Goal: Entertainment & Leisure: Consume media (video, audio)

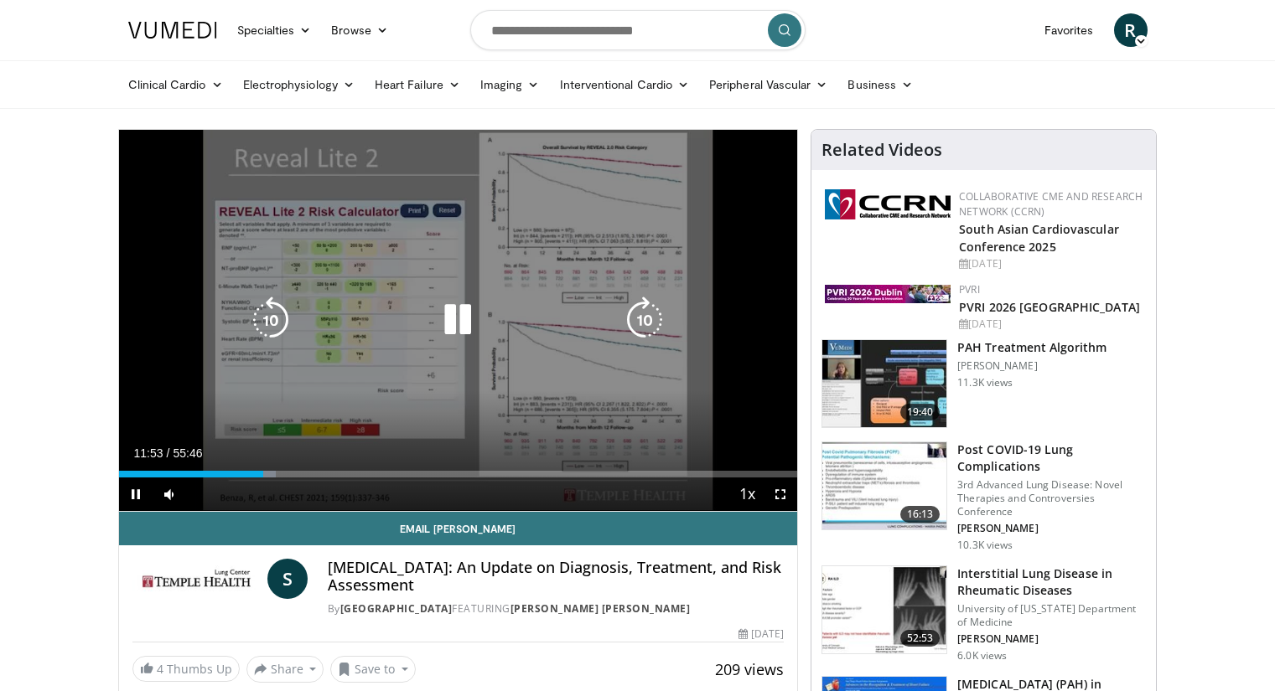
click at [489, 370] on div "20 seconds Tap to unmute" at bounding box center [458, 320] width 679 height 381
click at [453, 323] on icon "Video Player" at bounding box center [457, 320] width 47 height 47
click at [647, 329] on icon "Video Player" at bounding box center [644, 320] width 47 height 47
click at [448, 319] on icon "Video Player" at bounding box center [457, 320] width 47 height 47
click at [639, 326] on icon "Video Player" at bounding box center [644, 320] width 47 height 47
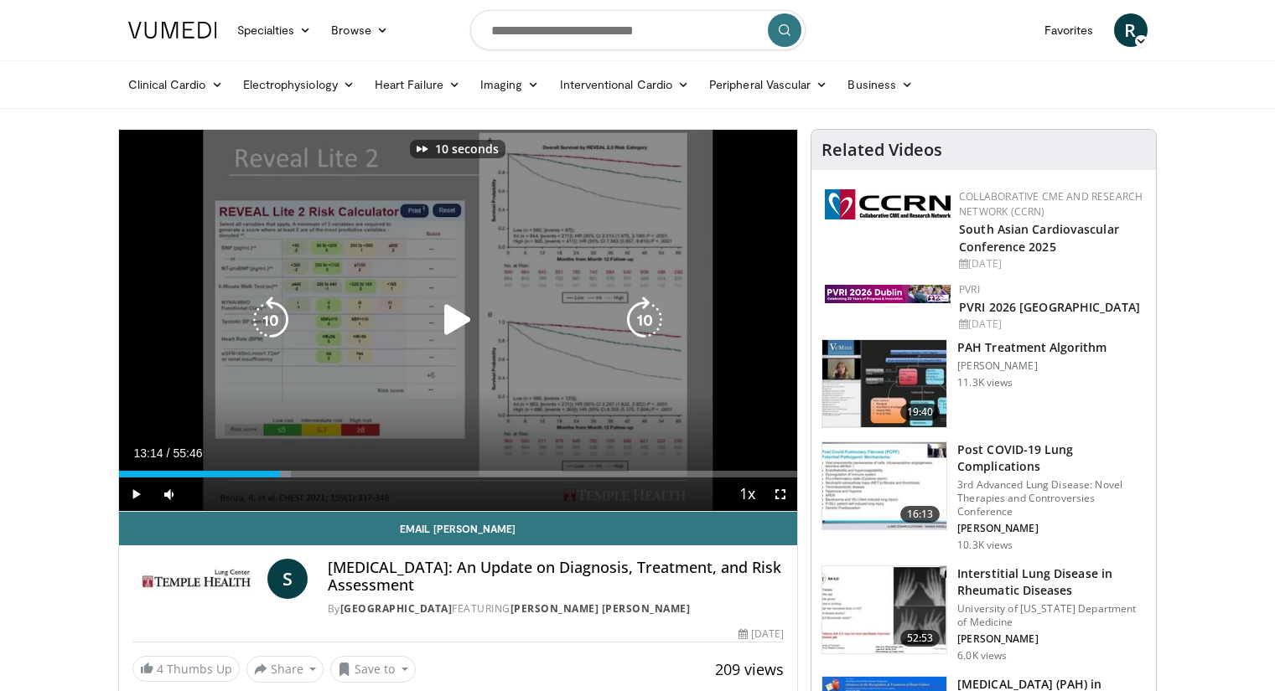
click at [639, 326] on icon "Video Player" at bounding box center [644, 320] width 47 height 47
click at [439, 327] on icon "Video Player" at bounding box center [457, 320] width 47 height 47
click at [629, 326] on icon "Video Player" at bounding box center [644, 320] width 47 height 47
click at [649, 312] on icon "Video Player" at bounding box center [644, 320] width 47 height 47
click at [464, 331] on icon "Video Player" at bounding box center [457, 320] width 47 height 47
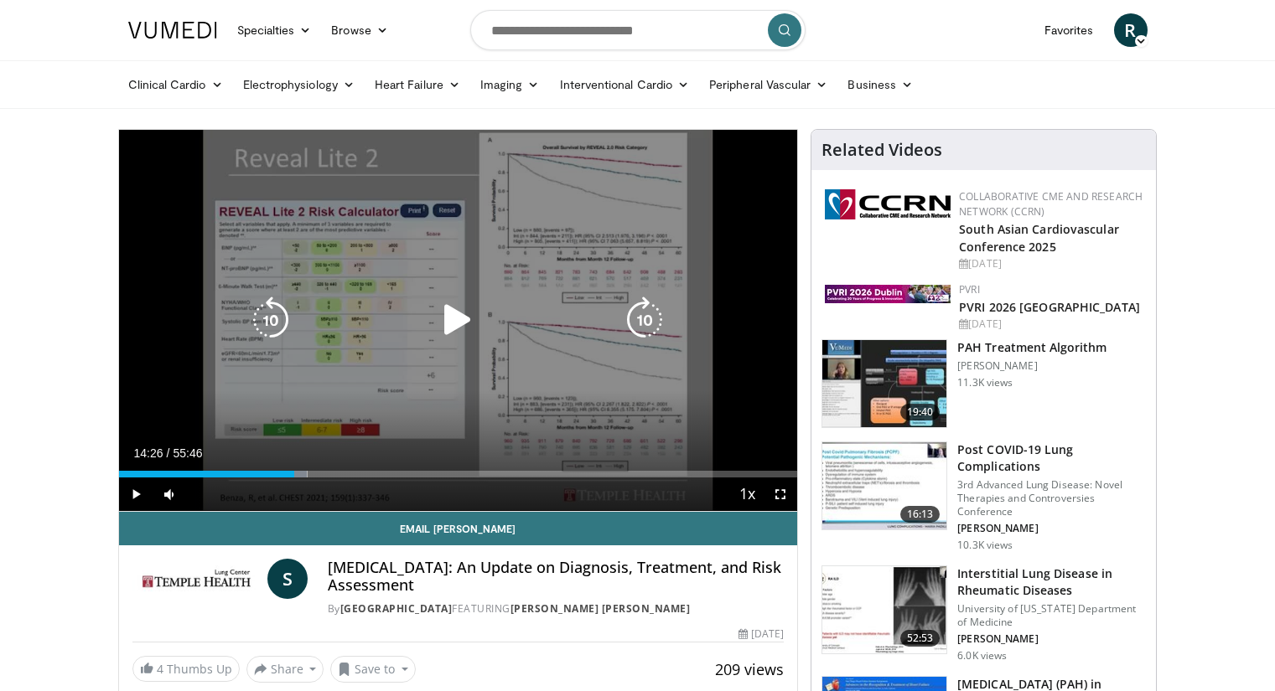
click at [419, 270] on div "10 seconds Tap to unmute" at bounding box center [458, 320] width 679 height 381
click at [469, 323] on icon "Video Player" at bounding box center [457, 320] width 47 height 47
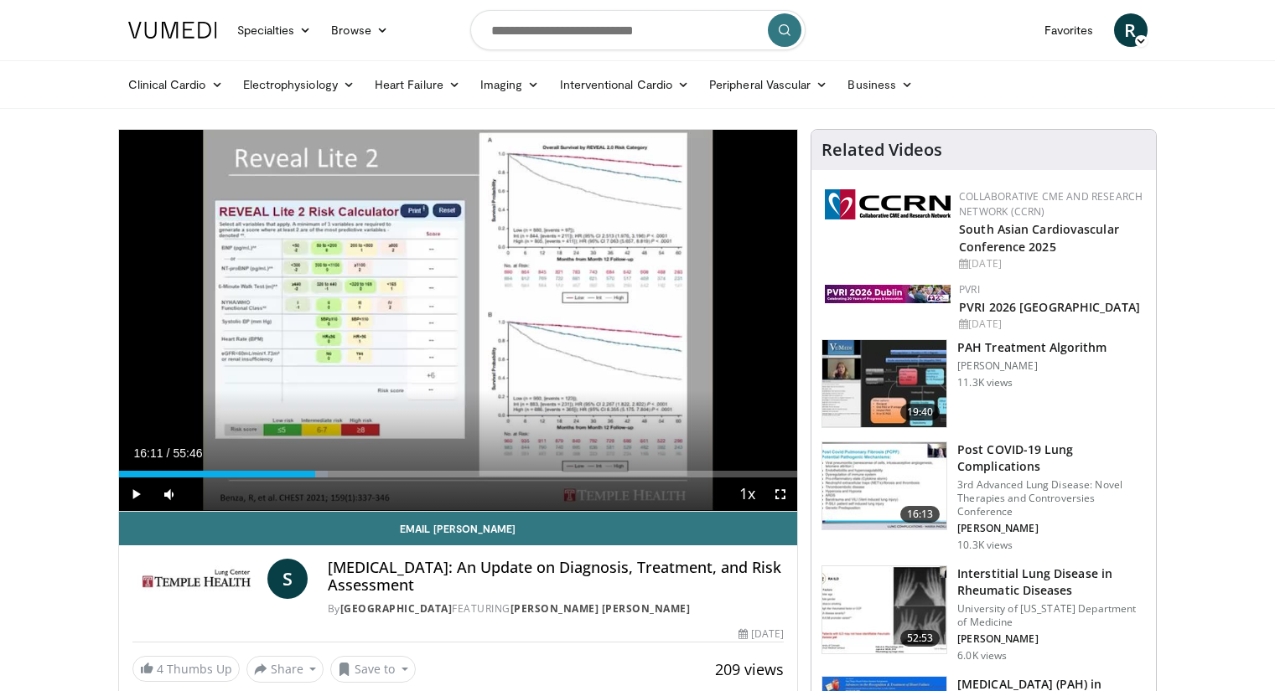
click at [712, 597] on div "[MEDICAL_DATA]: An Update on Diagnosis, Treatment, and Risk Assessment By Templ…" at bounding box center [556, 588] width 456 height 58
click at [138, 495] on span "Video Player" at bounding box center [136, 495] width 34 height 34
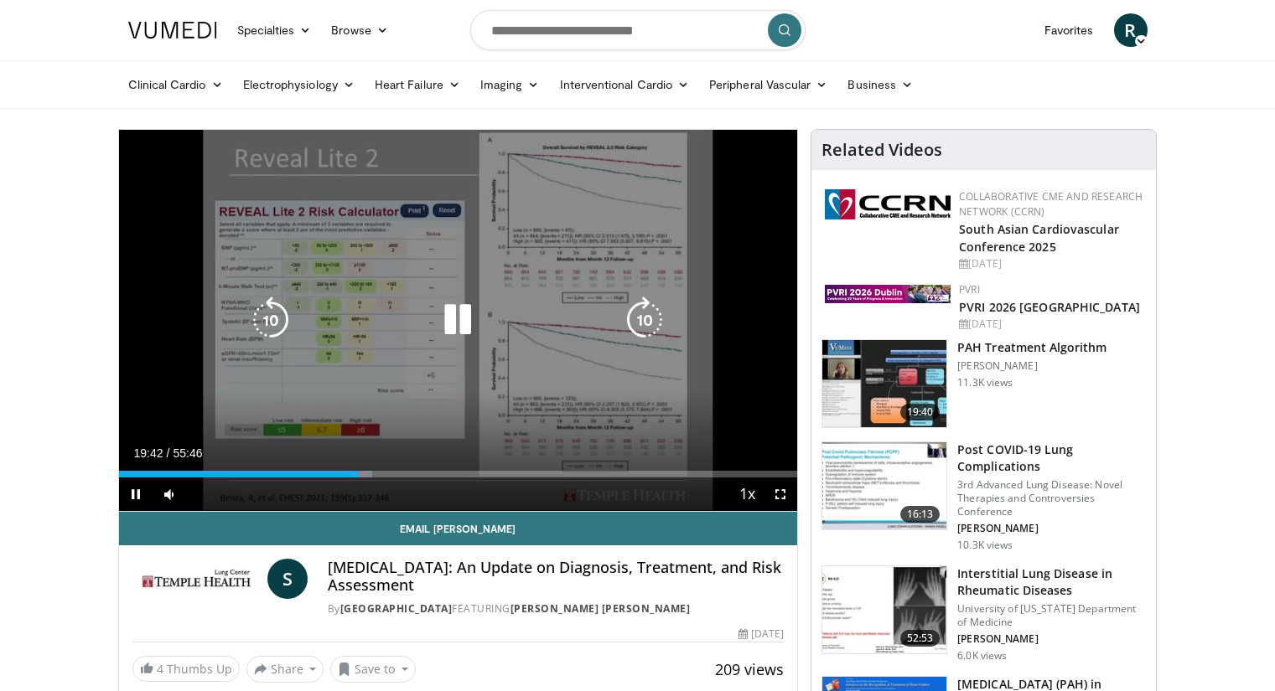
click at [451, 326] on icon "Video Player" at bounding box center [457, 320] width 47 height 47
click at [454, 322] on icon "Video Player" at bounding box center [457, 320] width 47 height 47
click at [458, 336] on icon "Video Player" at bounding box center [457, 320] width 47 height 47
